Goal: Information Seeking & Learning: Check status

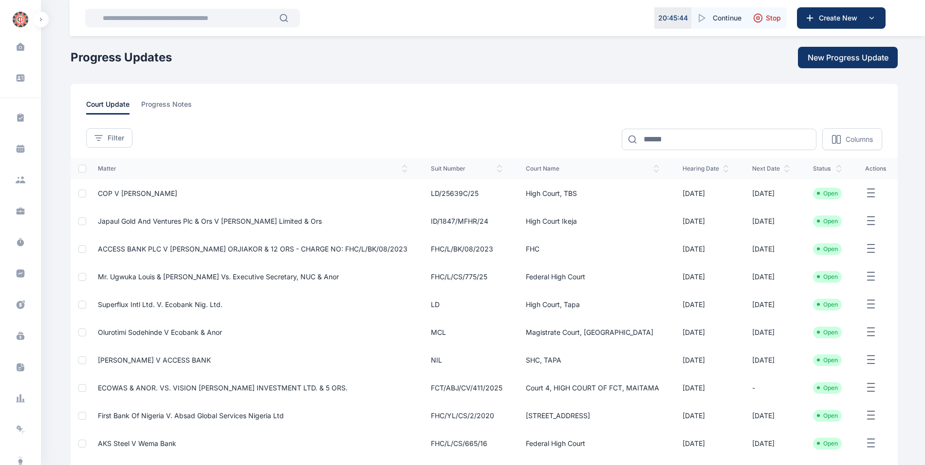
click at [175, 19] on input "text" at bounding box center [188, 17] width 183 height 19
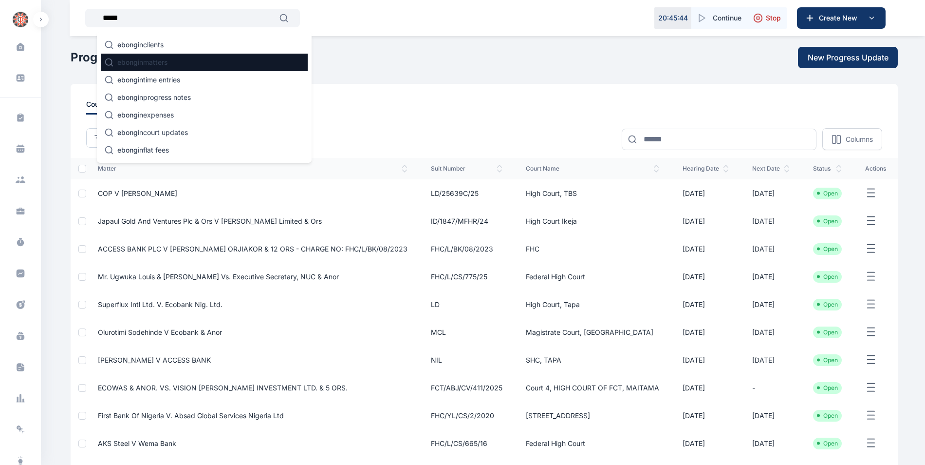
type input "*****"
click at [160, 65] on p "ebong in matters" at bounding box center [142, 62] width 50 height 10
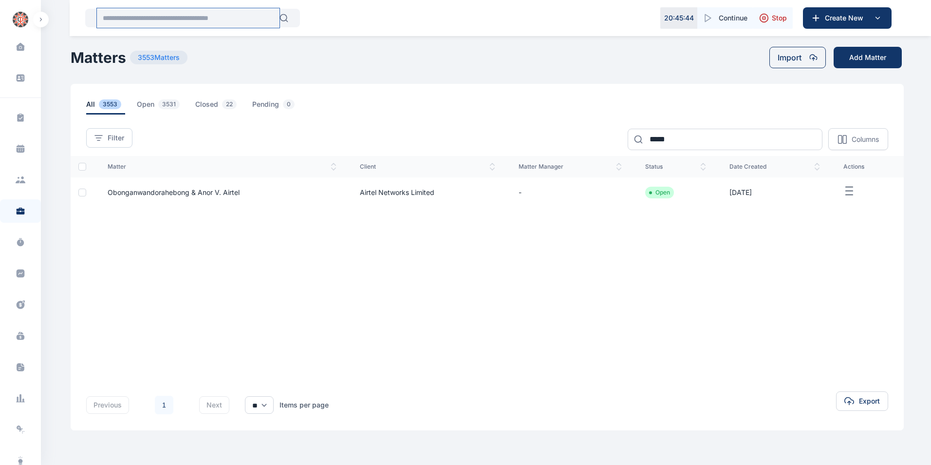
click at [134, 21] on input "text" at bounding box center [188, 17] width 183 height 19
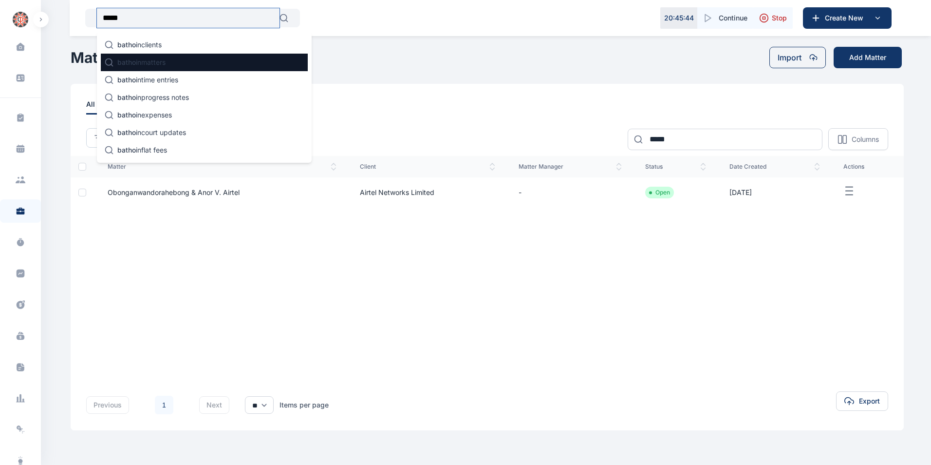
type input "*****"
click at [135, 59] on span "batho" at bounding box center [126, 62] width 19 height 8
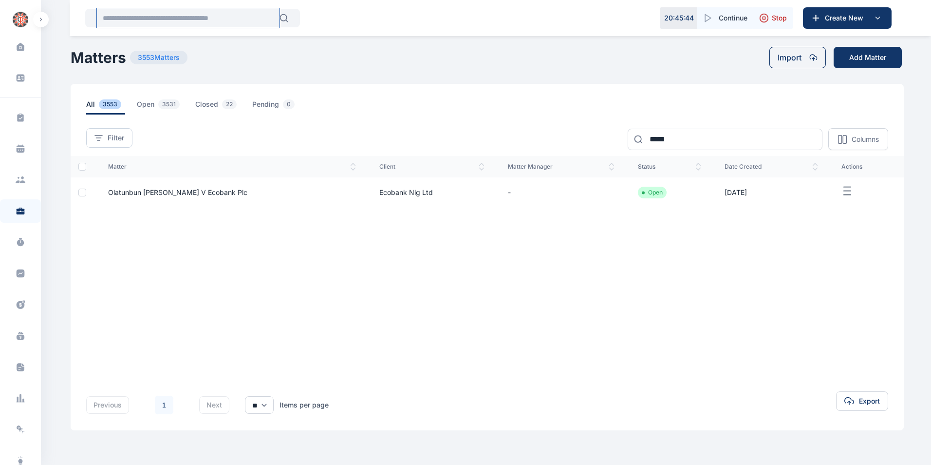
click at [129, 20] on input "text" at bounding box center [188, 17] width 183 height 19
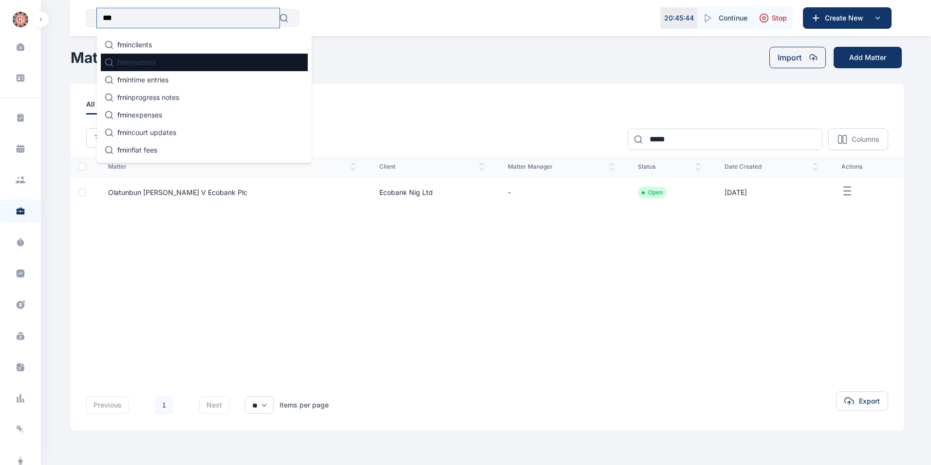
type input "***"
click at [137, 62] on p "frn in matters" at bounding box center [136, 62] width 38 height 10
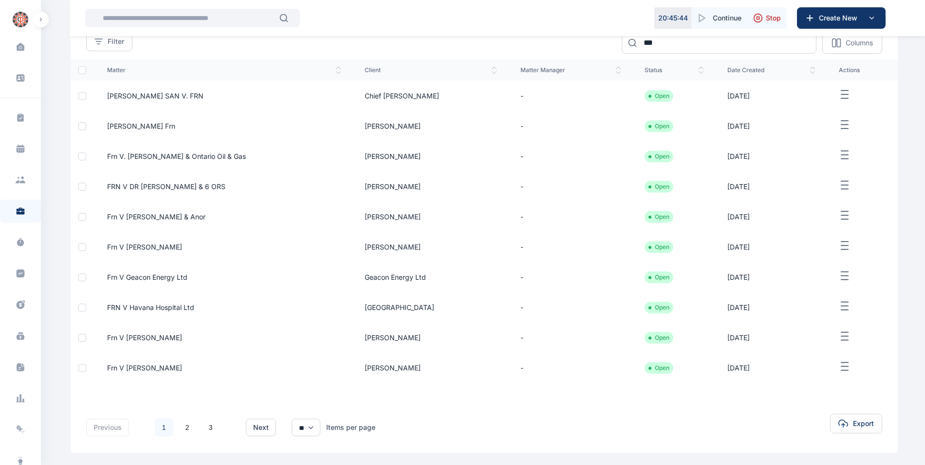
scroll to position [100, 0]
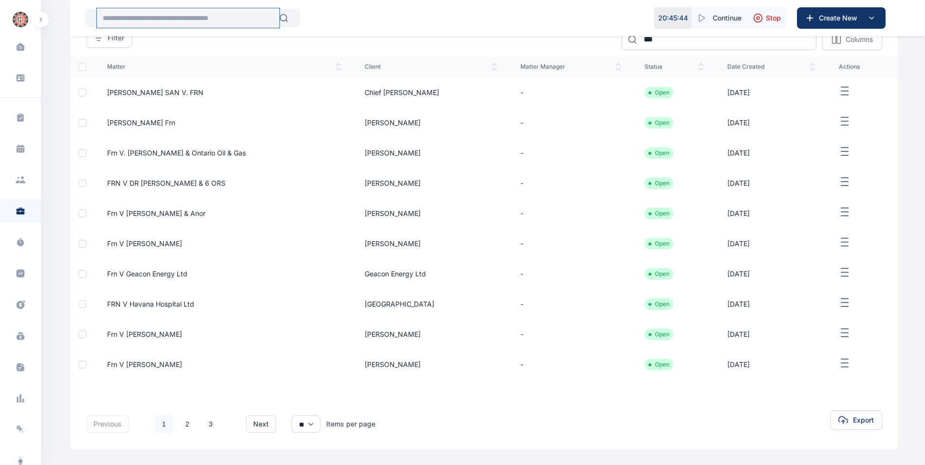
click at [150, 20] on input "text" at bounding box center [188, 17] width 183 height 19
click at [149, 335] on span "Frn V [PERSON_NAME]" at bounding box center [144, 334] width 75 height 8
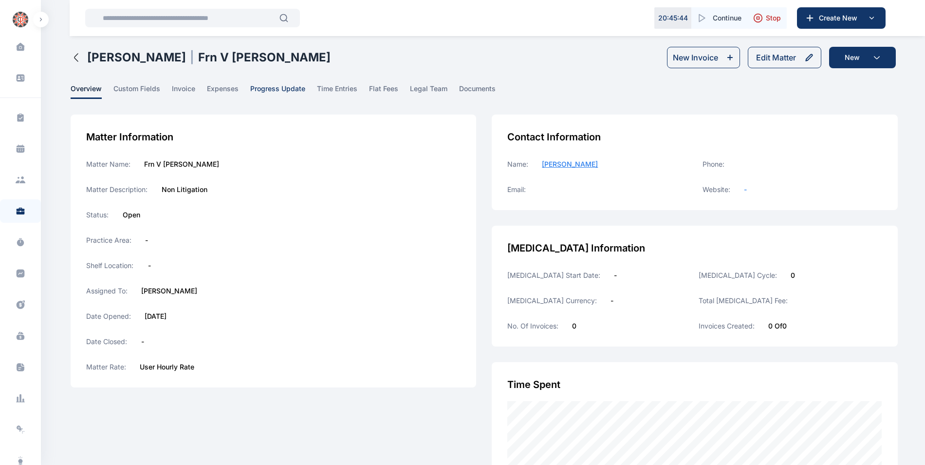
click at [273, 88] on span "progress update" at bounding box center [277, 91] width 55 height 15
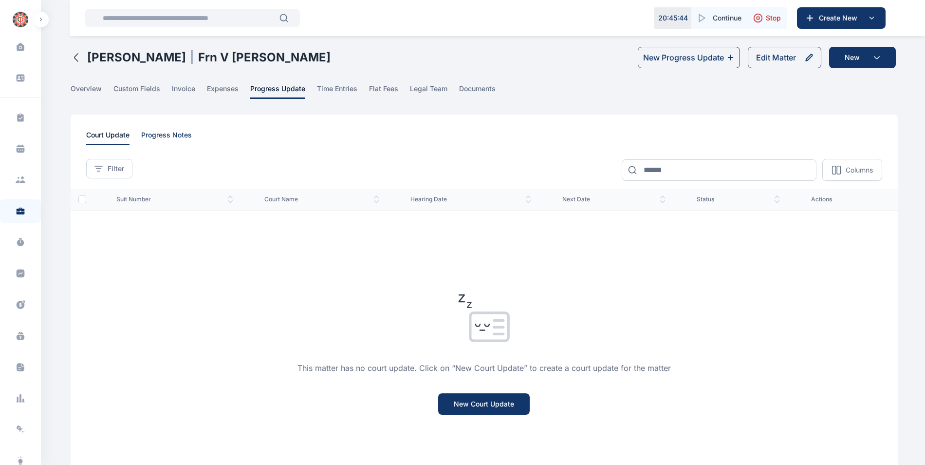
click at [177, 132] on span "progress notes" at bounding box center [166, 137] width 51 height 15
click at [76, 57] on icon "button" at bounding box center [77, 58] width 12 height 12
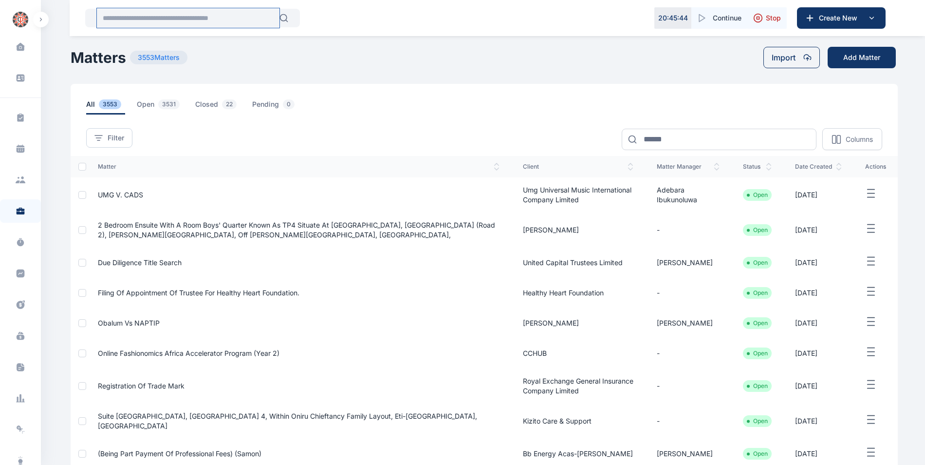
click at [133, 22] on input "text" at bounding box center [188, 17] width 183 height 19
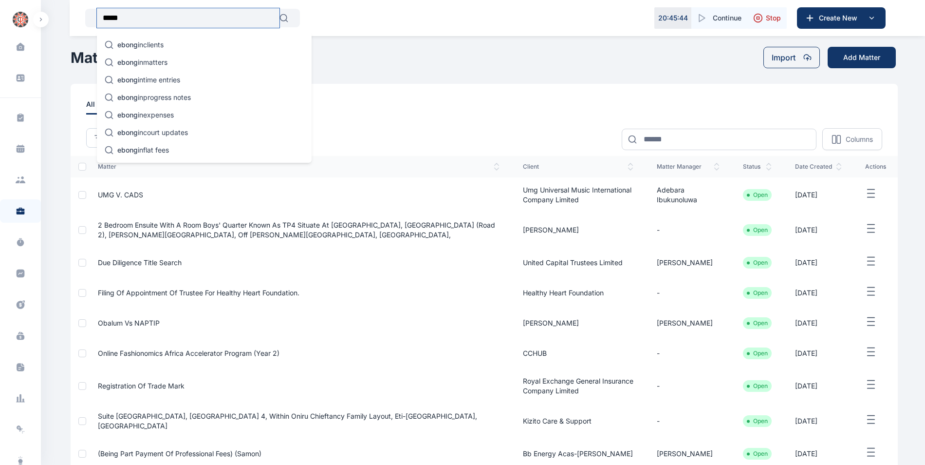
type input "*****"
click at [16, 134] on div "Task Management task management Calendar calendar Client clients Matter matter …" at bounding box center [20, 268] width 41 height 343
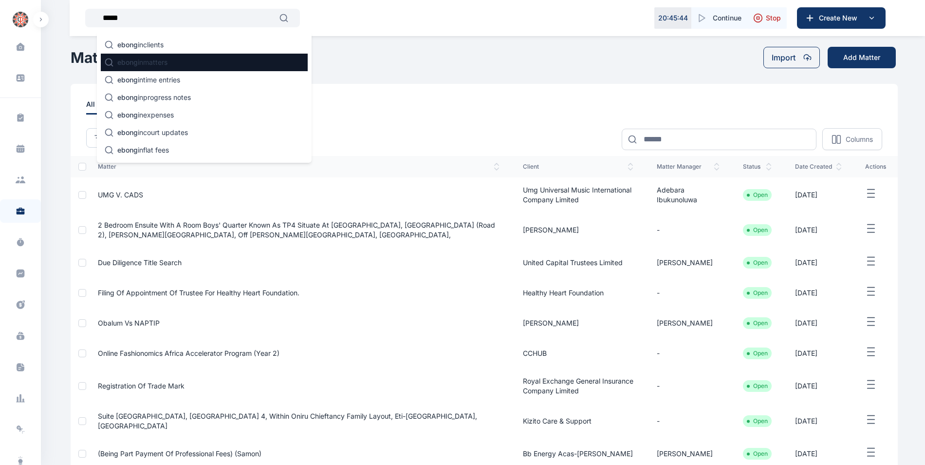
click at [130, 66] on p "ebong in matters" at bounding box center [142, 62] width 50 height 10
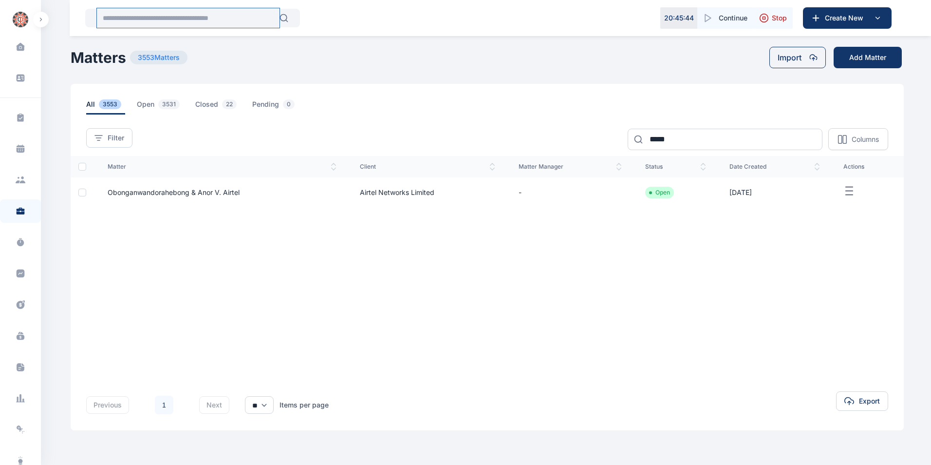
click at [161, 19] on input "text" at bounding box center [188, 17] width 183 height 19
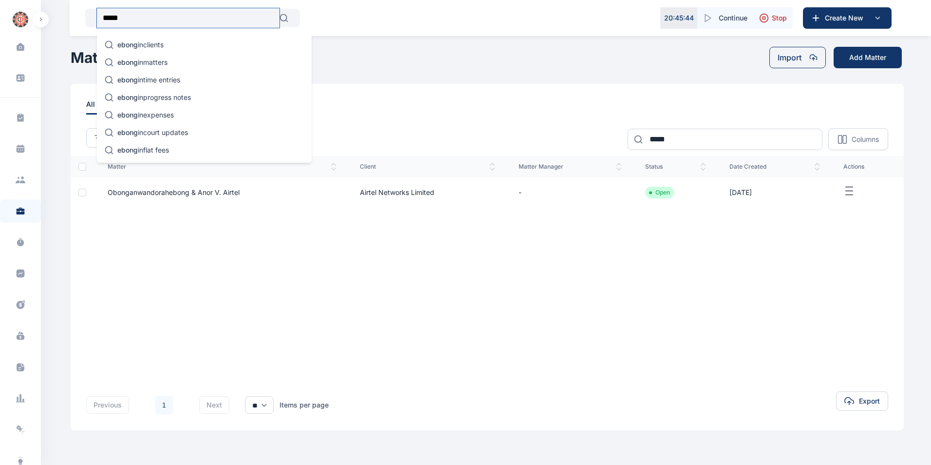
type input "*****"
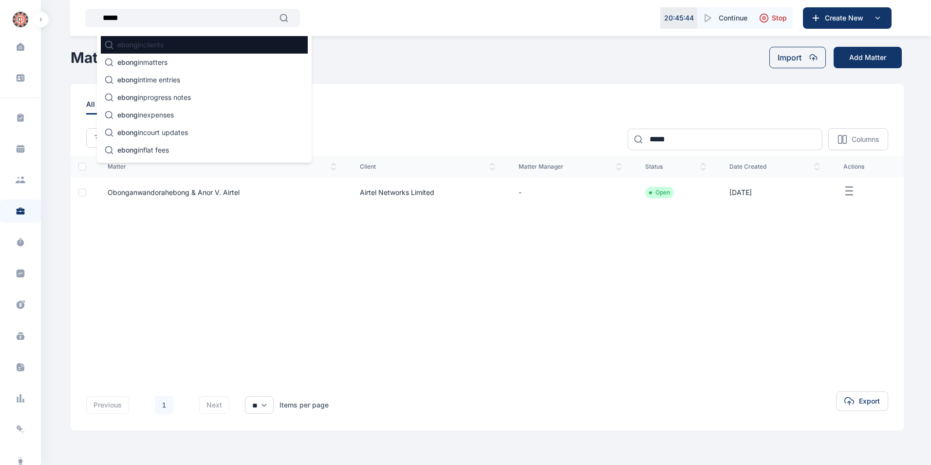
click at [141, 44] on p "ebong in clients" at bounding box center [140, 45] width 46 height 10
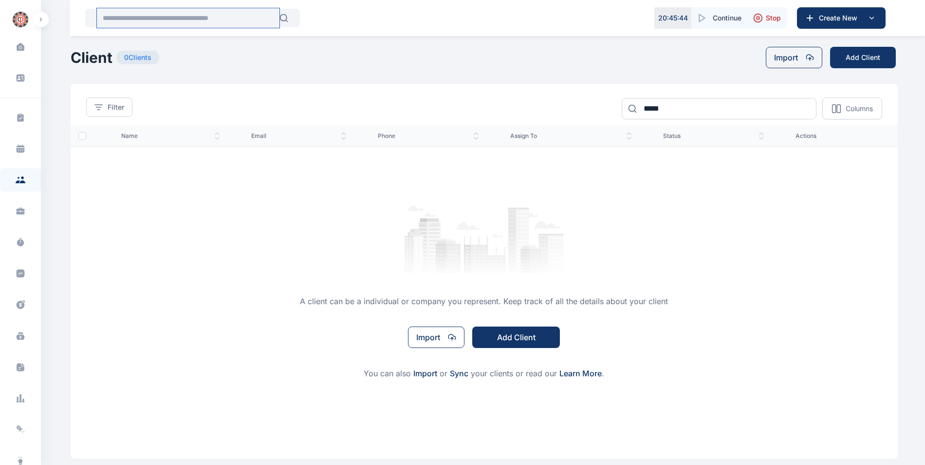
click at [142, 17] on input "text" at bounding box center [188, 17] width 183 height 19
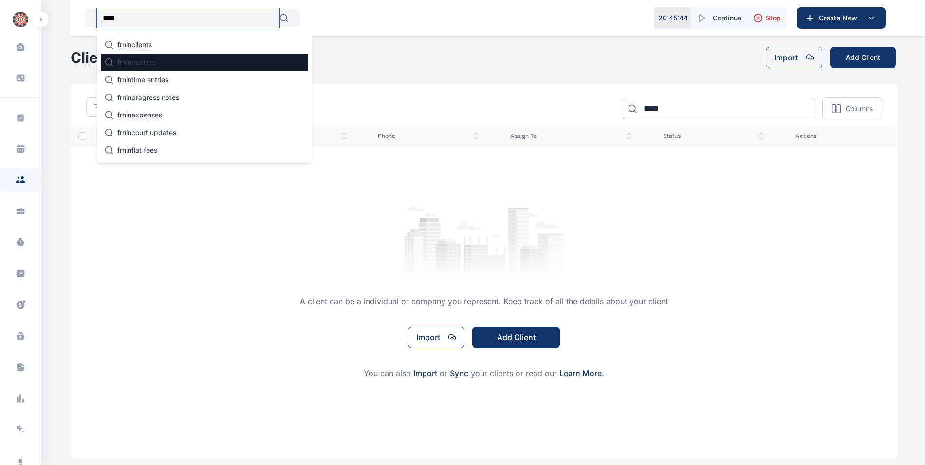
type input "***"
click at [132, 68] on div "frn in matters" at bounding box center [204, 63] width 207 height 18
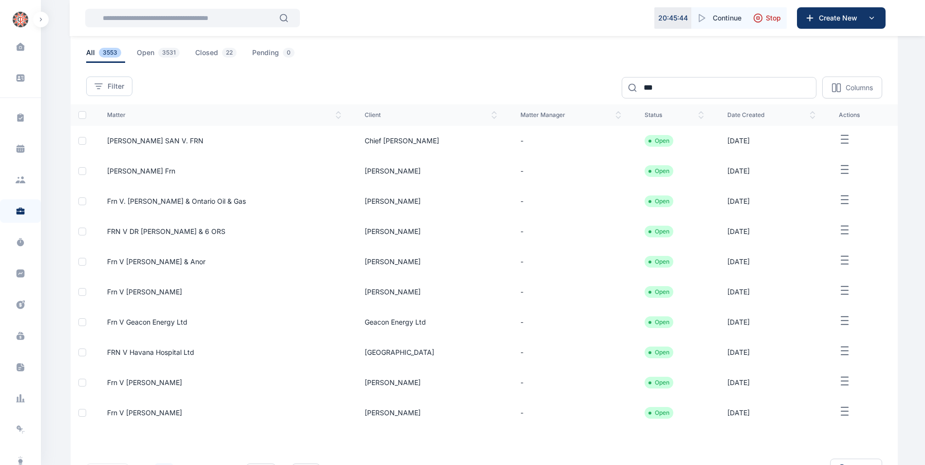
scroll to position [100, 0]
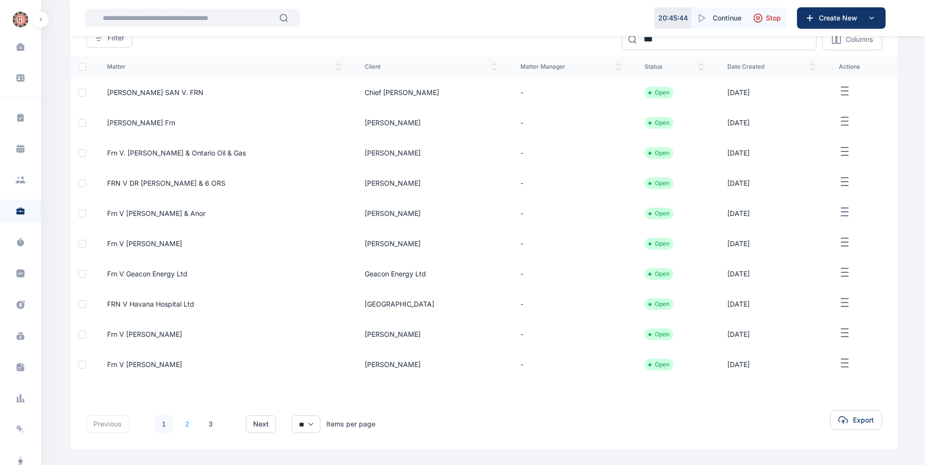
click at [188, 423] on link "2" at bounding box center [187, 424] width 19 height 19
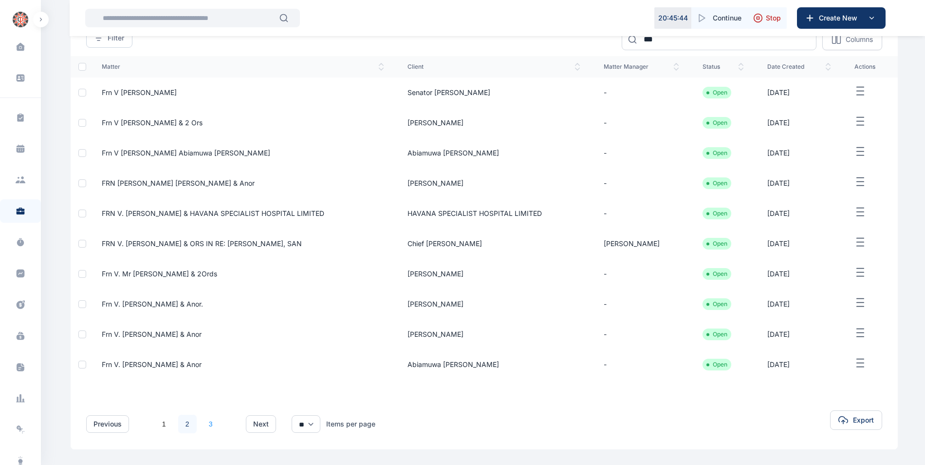
click at [211, 426] on link "3" at bounding box center [211, 424] width 19 height 19
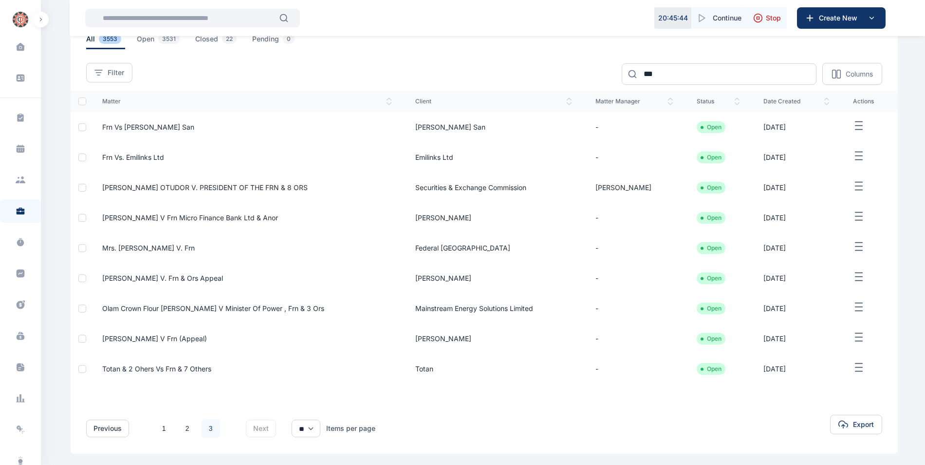
scroll to position [70, 0]
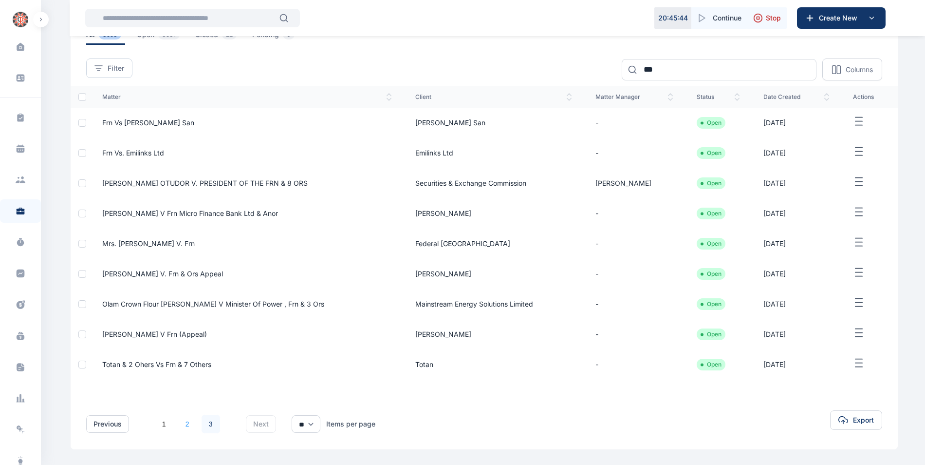
click at [187, 421] on link "2" at bounding box center [187, 424] width 19 height 19
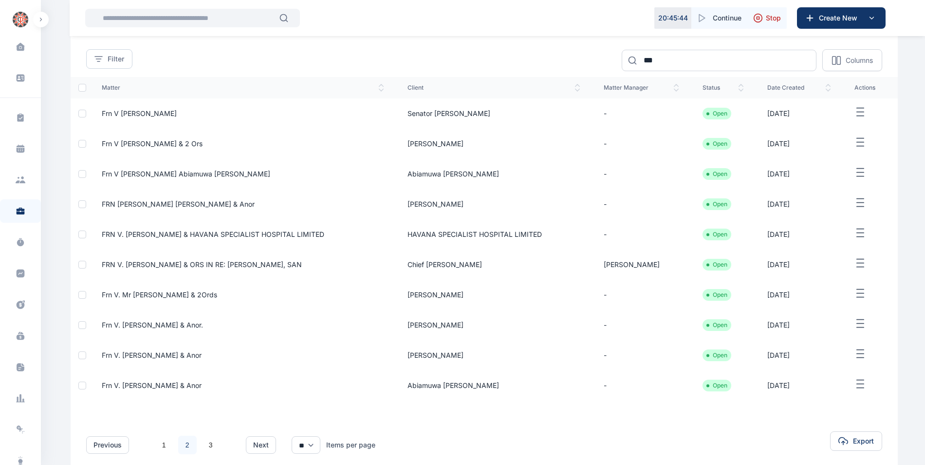
scroll to position [100, 0]
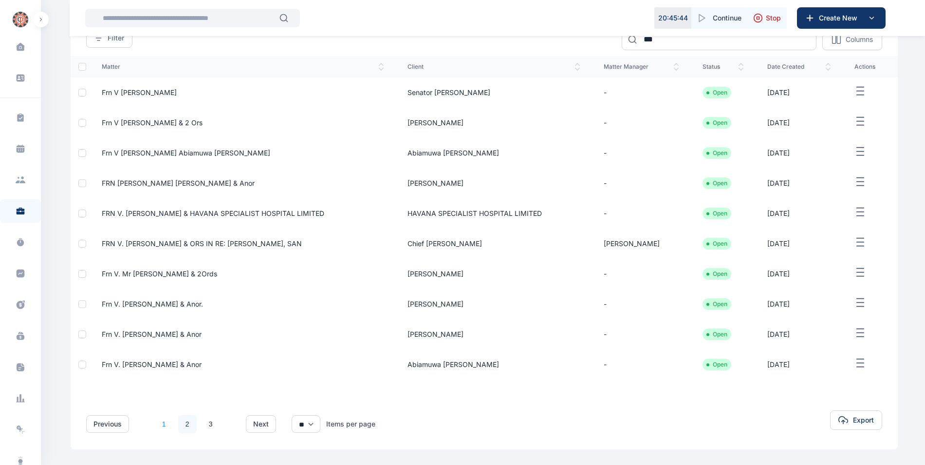
click at [170, 424] on link "1" at bounding box center [164, 424] width 19 height 19
